Goal: Check status: Check status

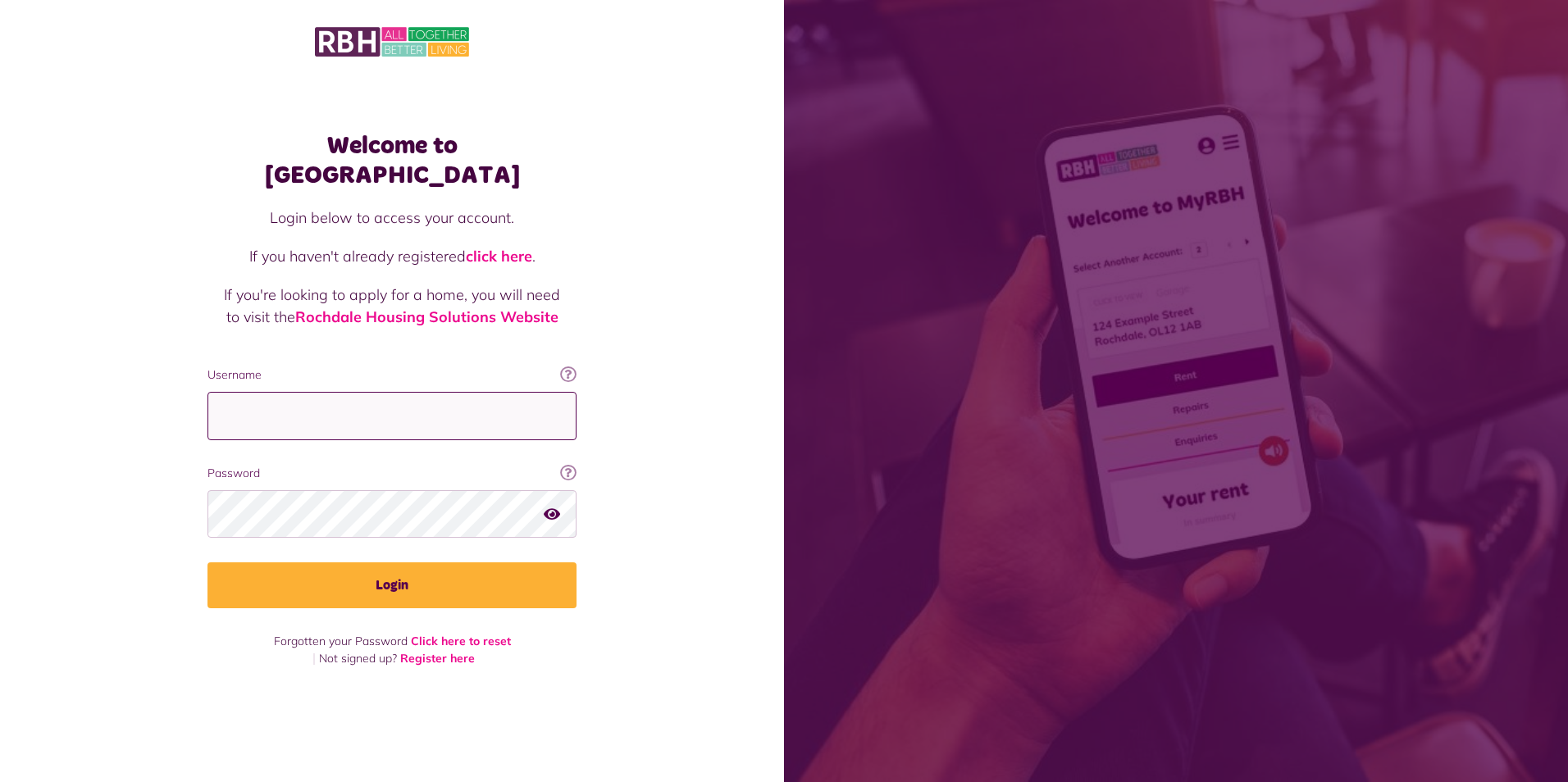
type input "**********"
click at [673, 496] on div "Welcome to [GEOGRAPHIC_DATA] Login below to access your account. If you haven't…" at bounding box center [392, 362] width 784 height 725
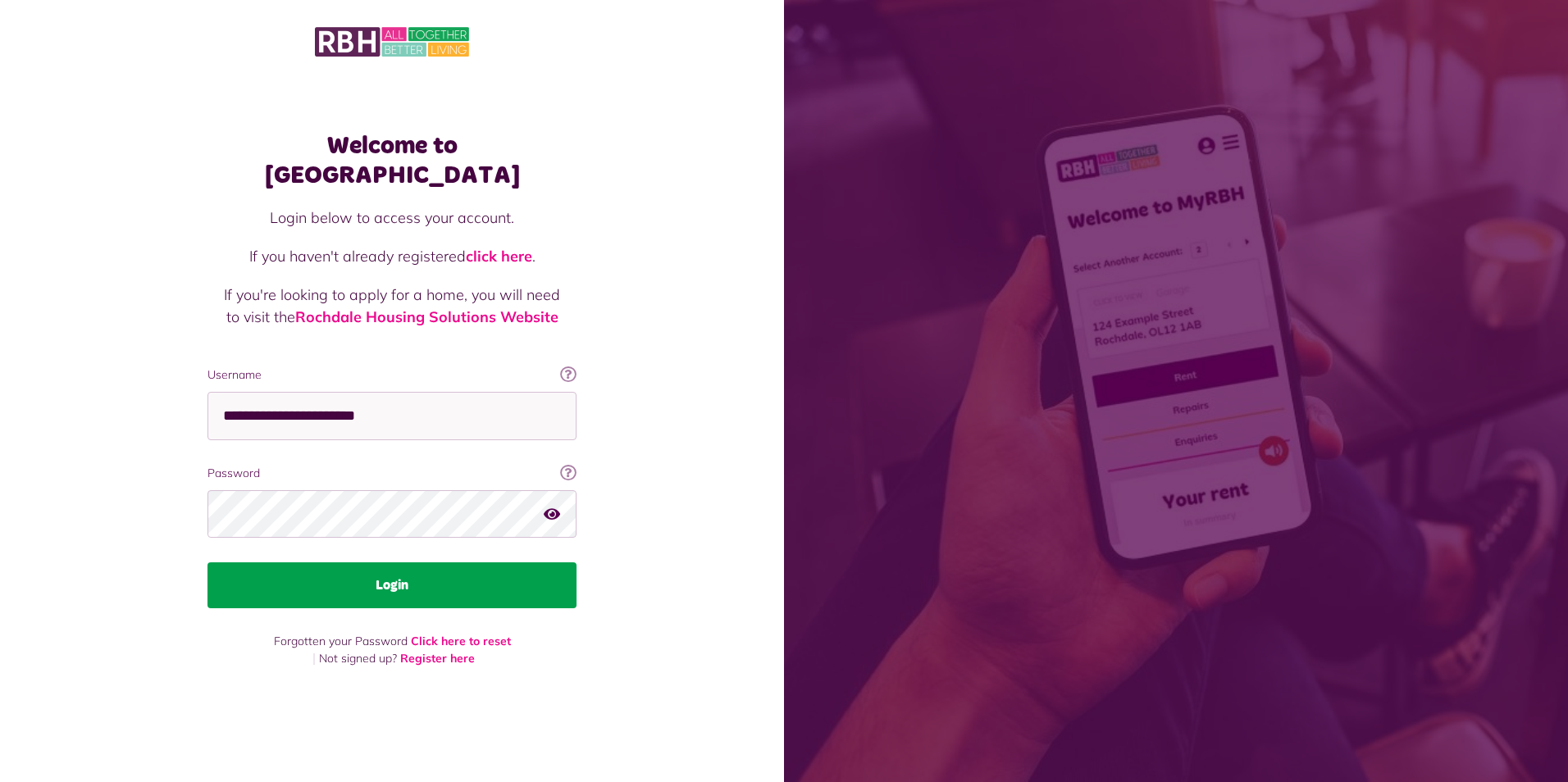
click at [386, 570] on button "Login" at bounding box center [392, 585] width 369 height 46
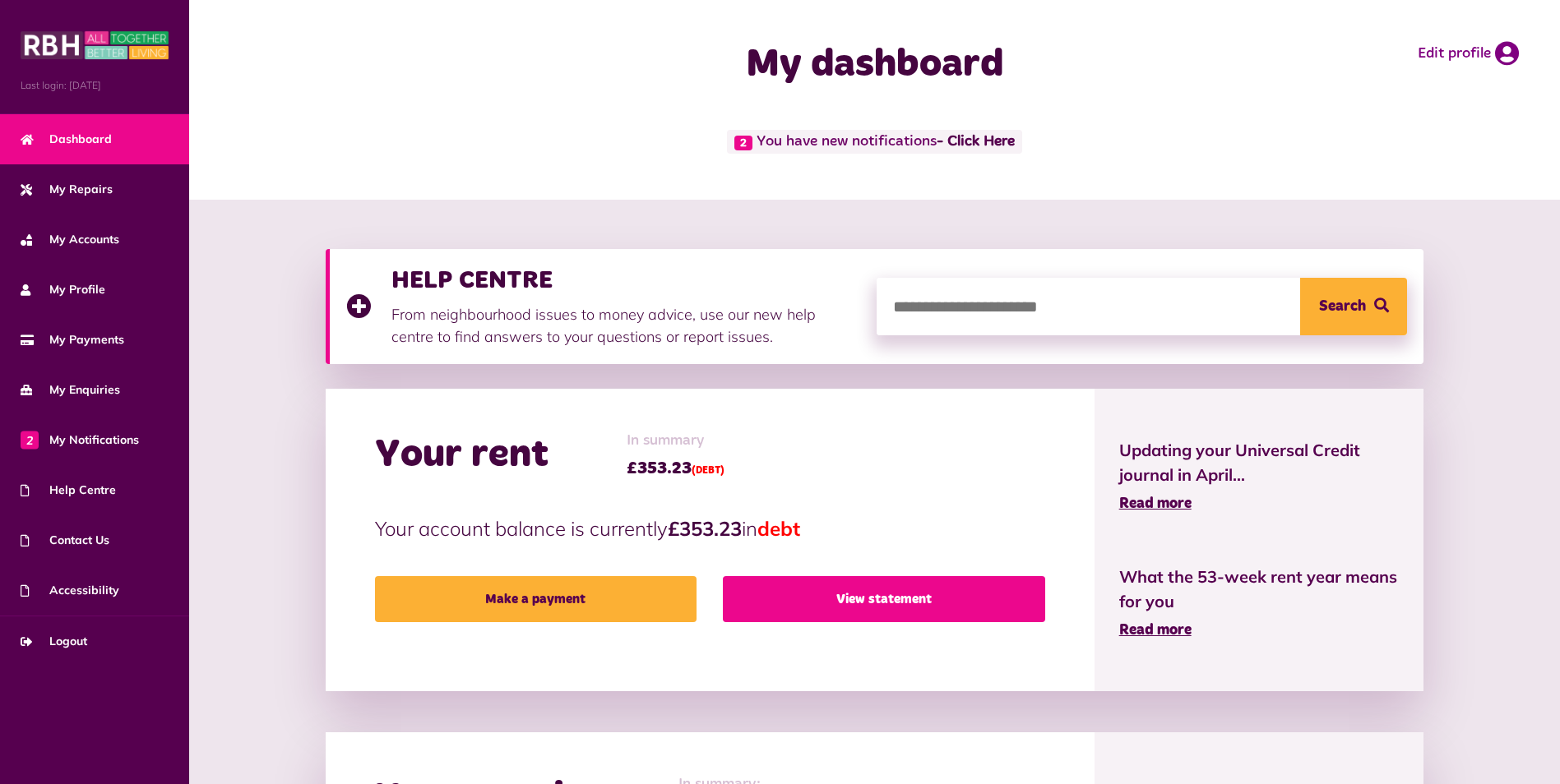
click at [833, 604] on link "View statement" at bounding box center [884, 599] width 322 height 46
